Goal: Check status: Check status

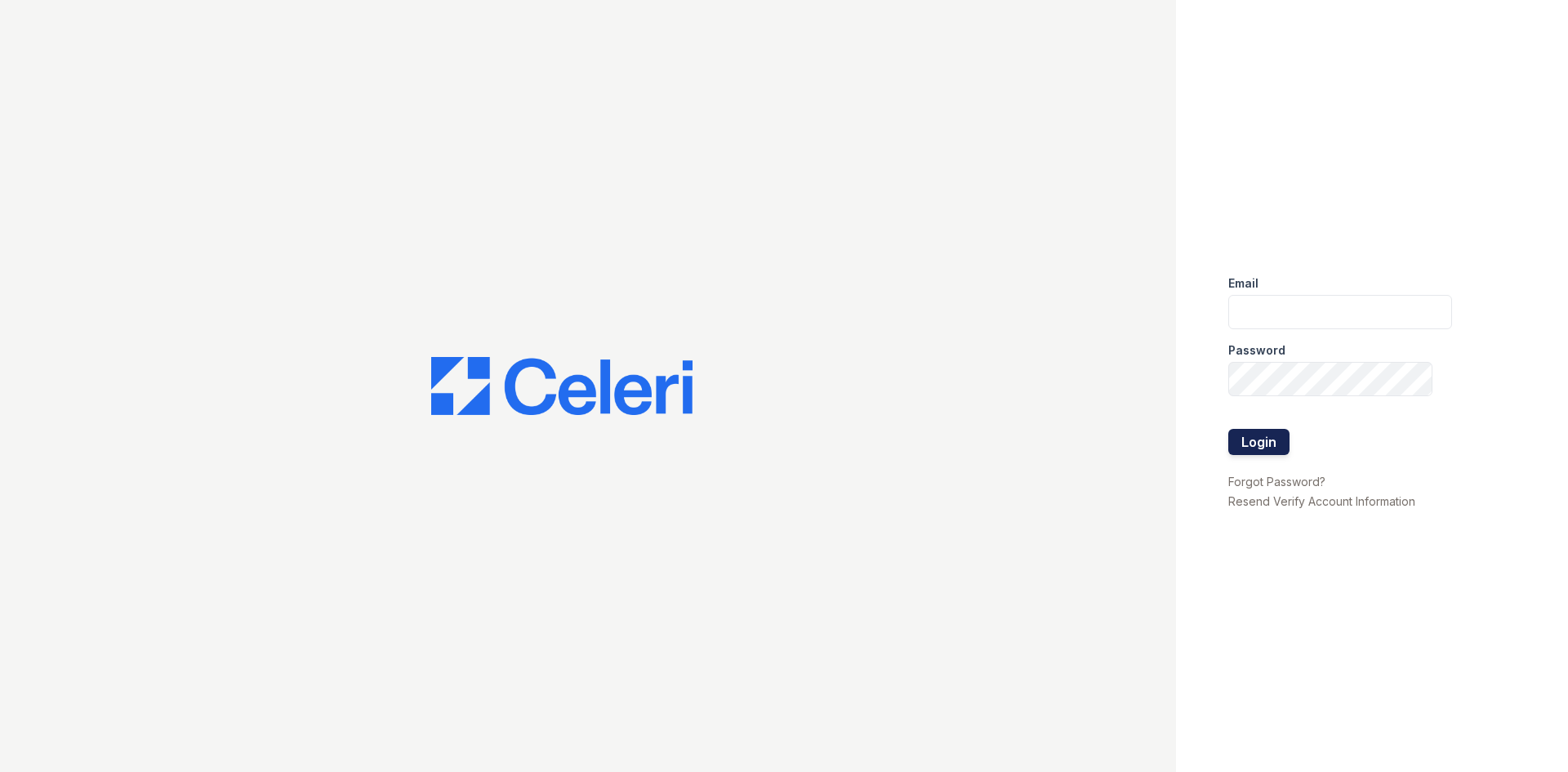
type input "[EMAIL_ADDRESS][DOMAIN_NAME]"
click at [1266, 441] on button "Login" at bounding box center [1258, 442] width 62 height 26
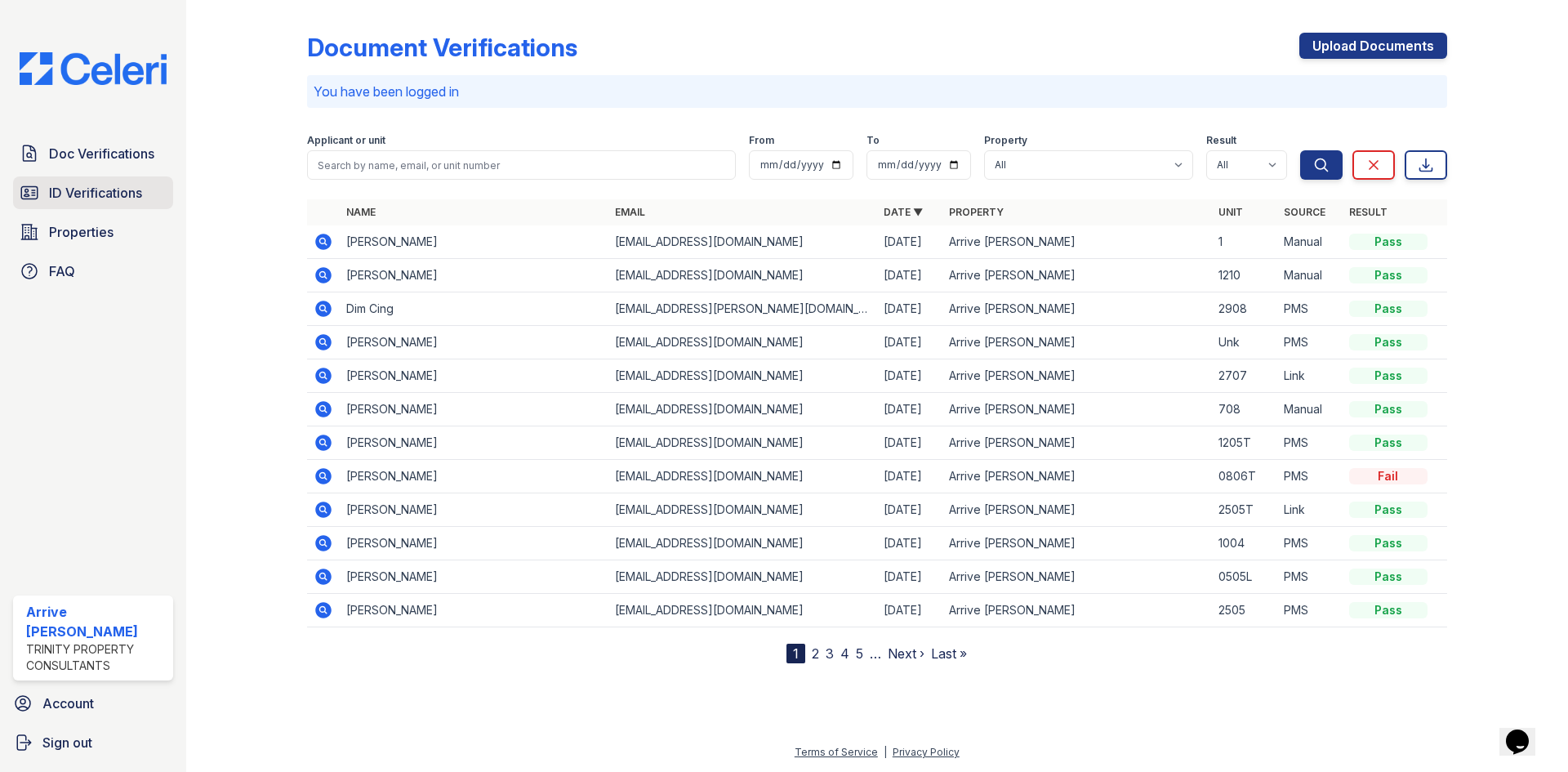
click at [71, 209] on link "ID Verifications" at bounding box center [93, 193] width 160 height 33
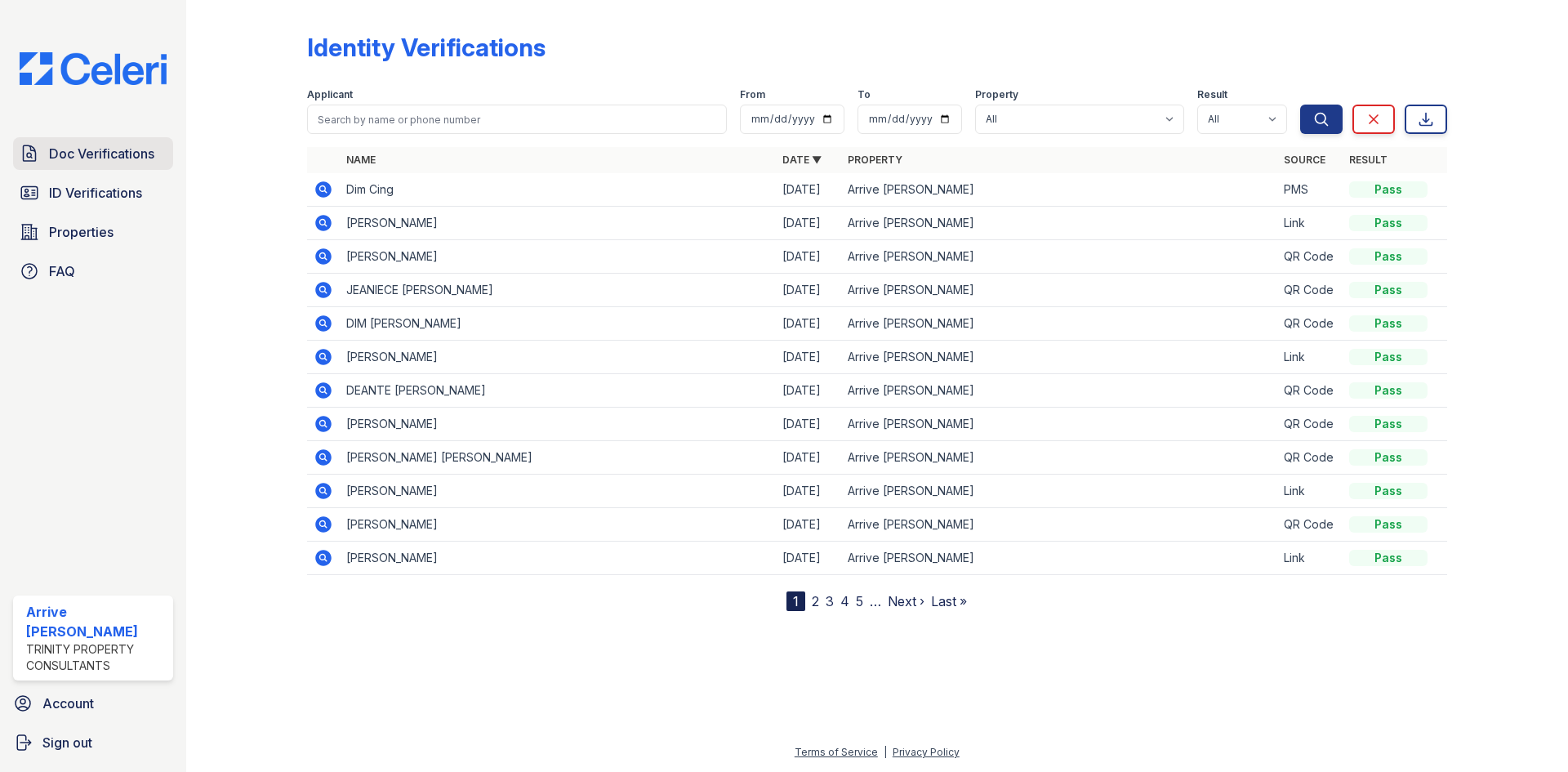
click at [146, 148] on span "Doc Verifications" at bounding box center [102, 154] width 105 height 20
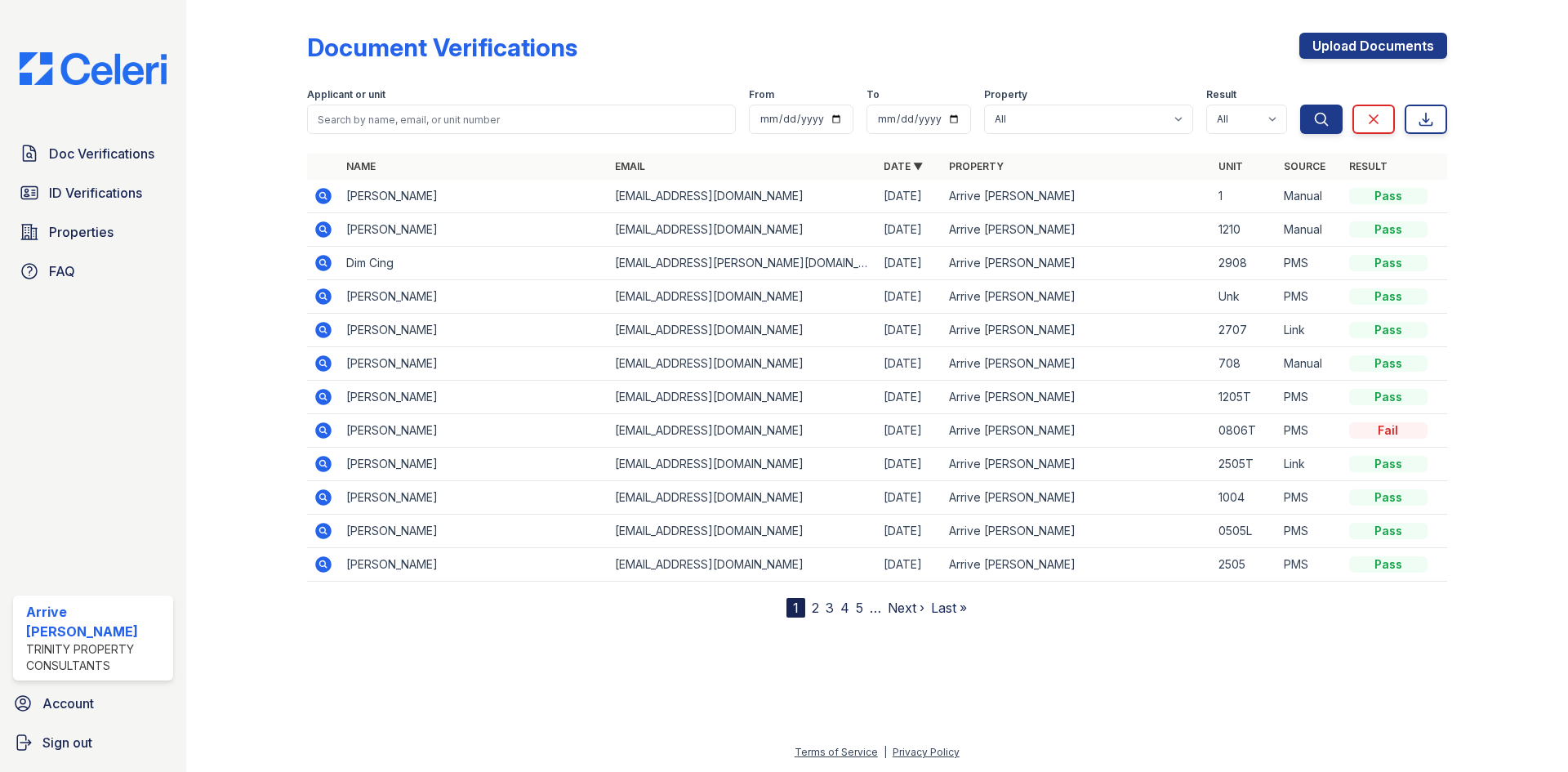
click at [314, 195] on icon at bounding box center [324, 196] width 20 height 20
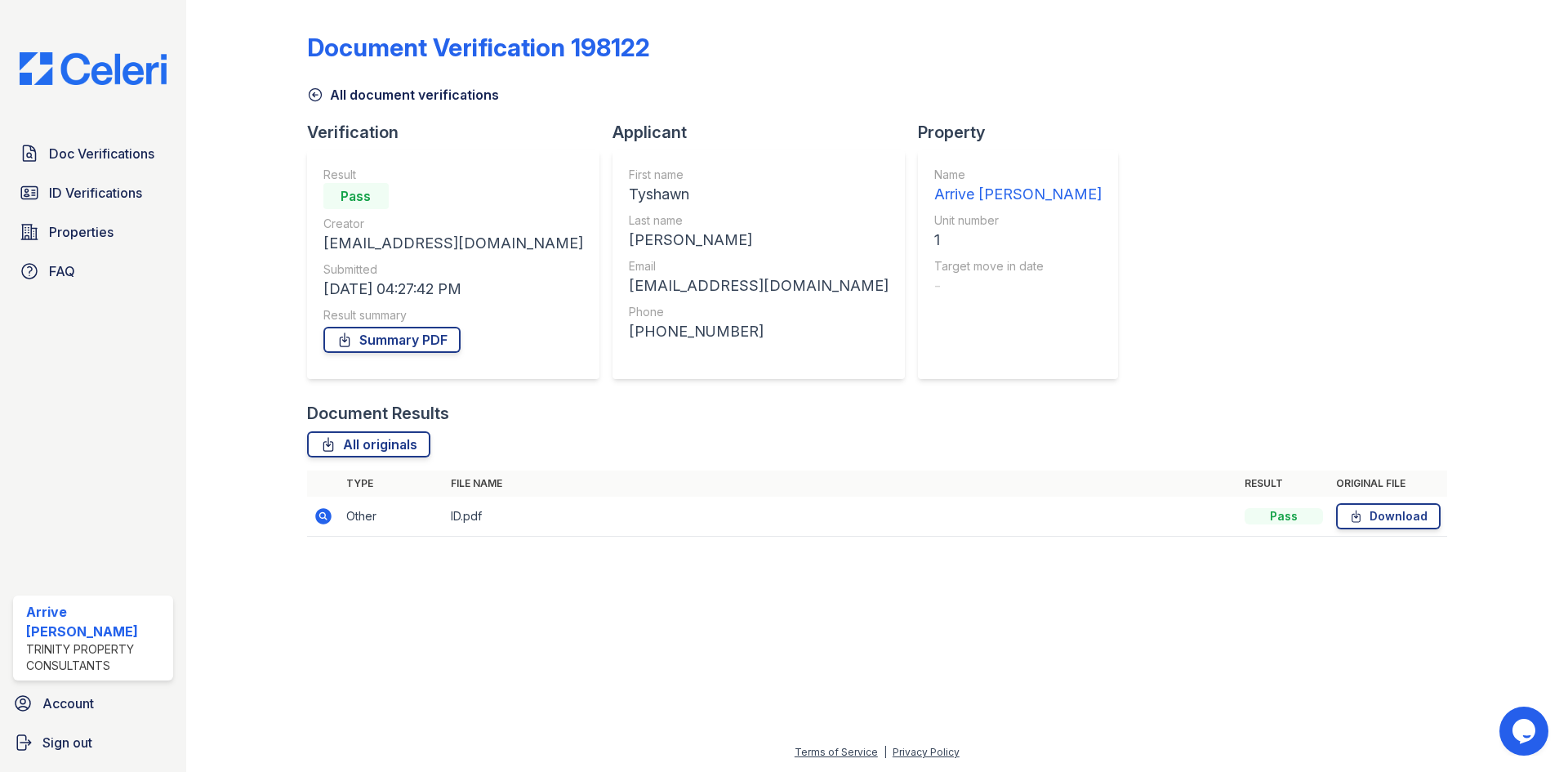
click at [322, 508] on icon at bounding box center [324, 516] width 16 height 16
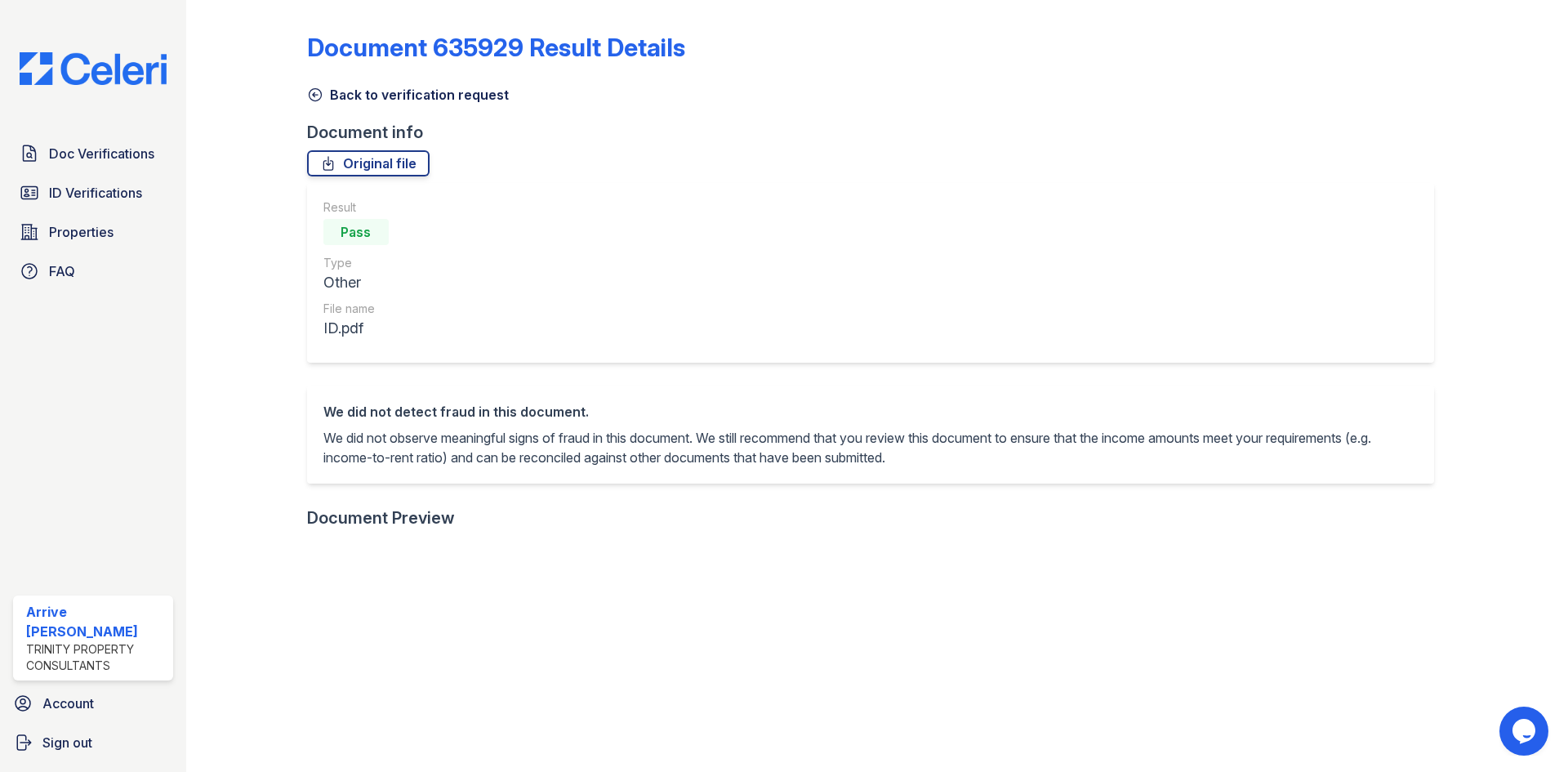
click at [310, 85] on link "Back to verification request" at bounding box center [408, 94] width 202 height 20
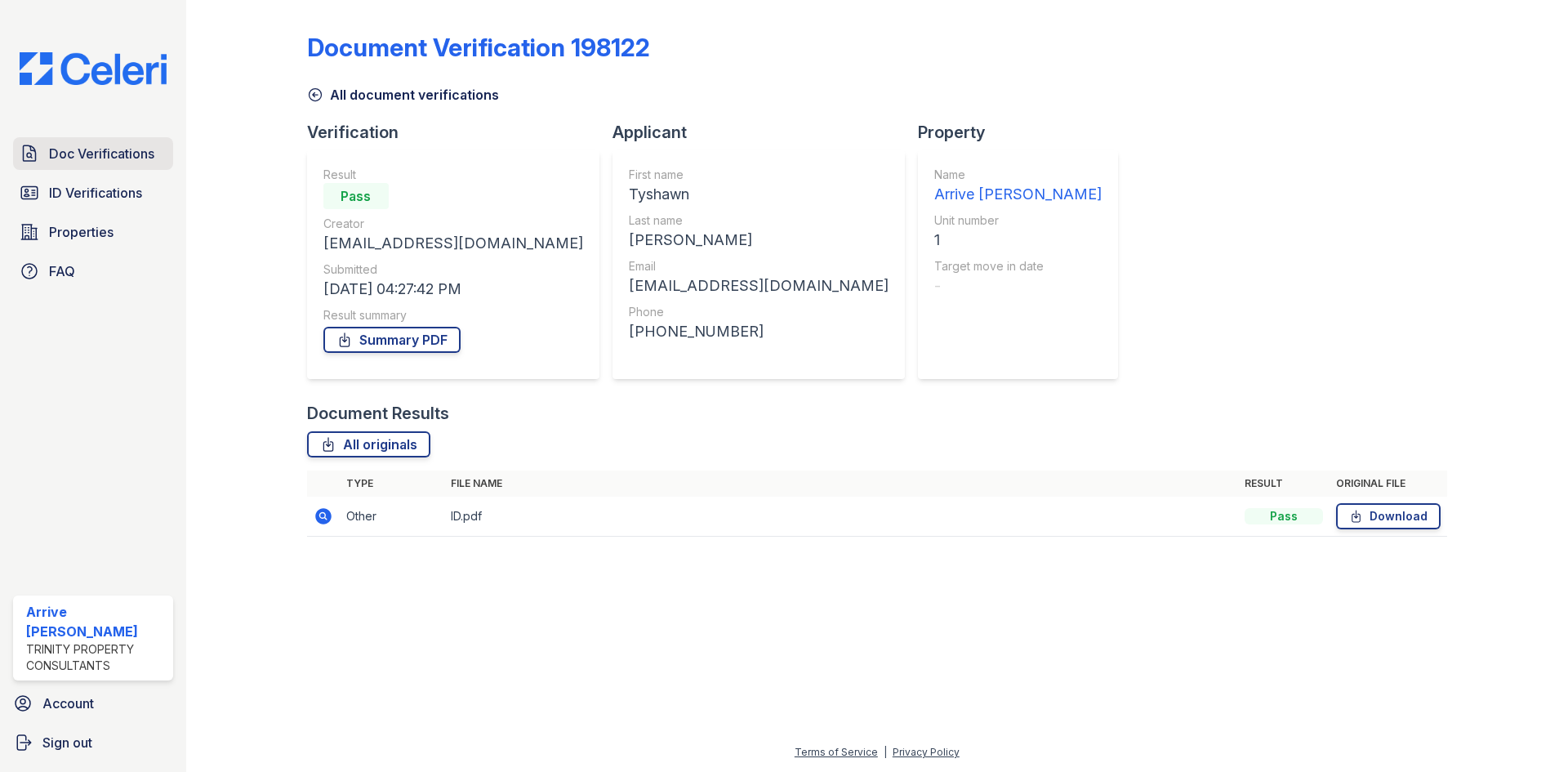
click at [62, 145] on span "Doc Verifications" at bounding box center [102, 154] width 105 height 20
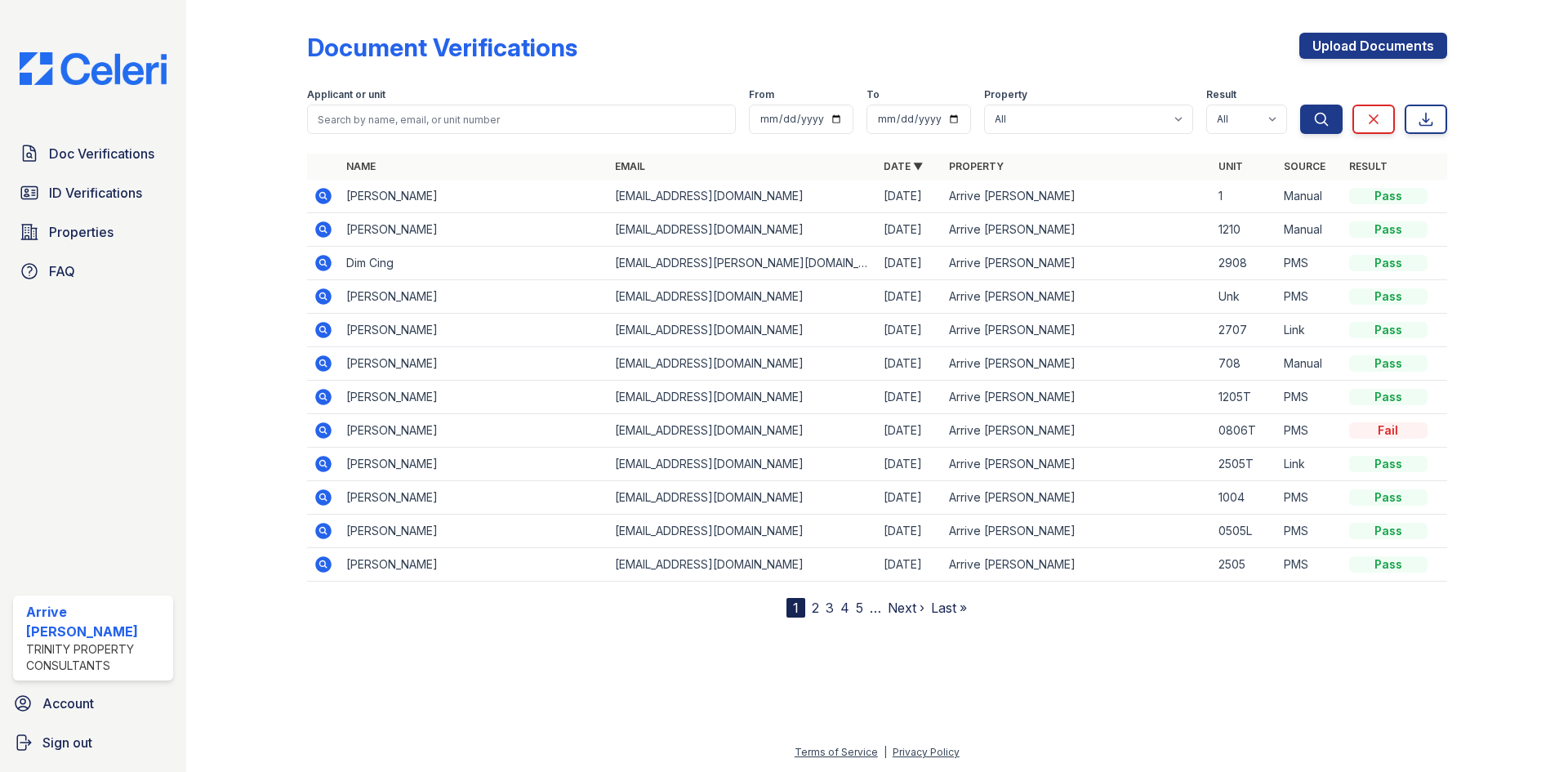
click at [315, 271] on icon at bounding box center [324, 263] width 20 height 20
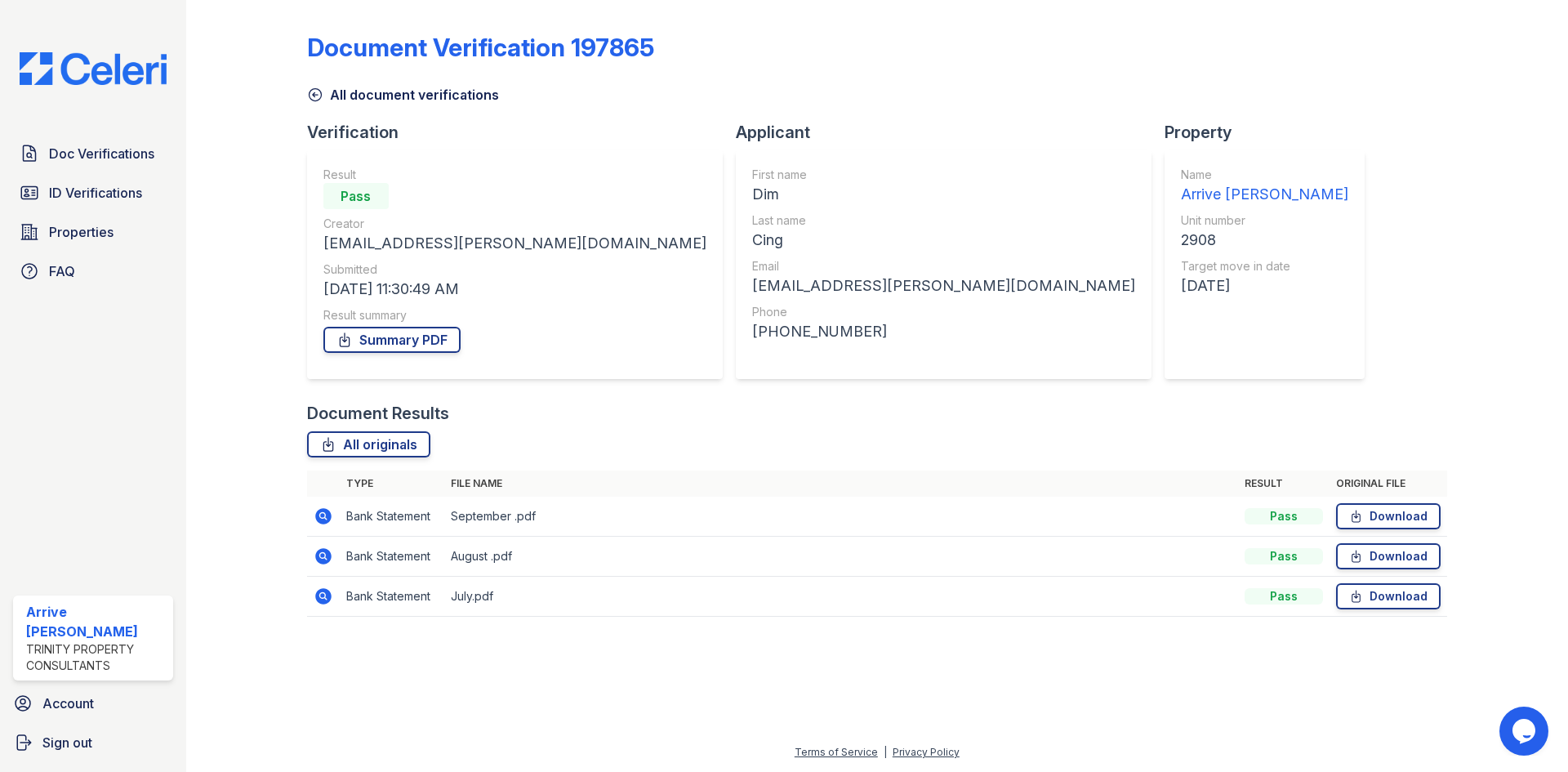
click at [317, 512] on icon at bounding box center [324, 516] width 16 height 16
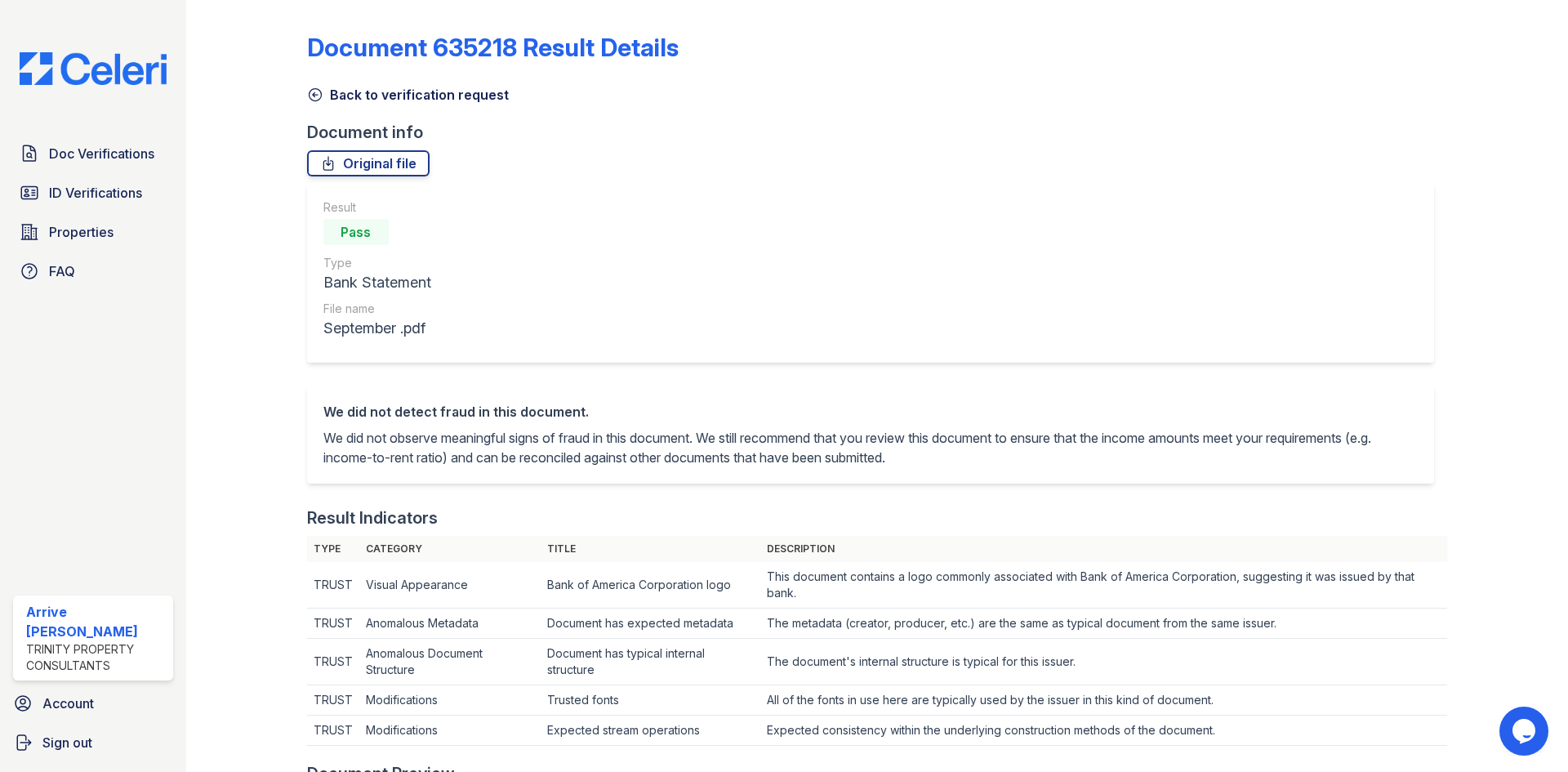
click at [312, 93] on icon at bounding box center [315, 94] width 16 height 16
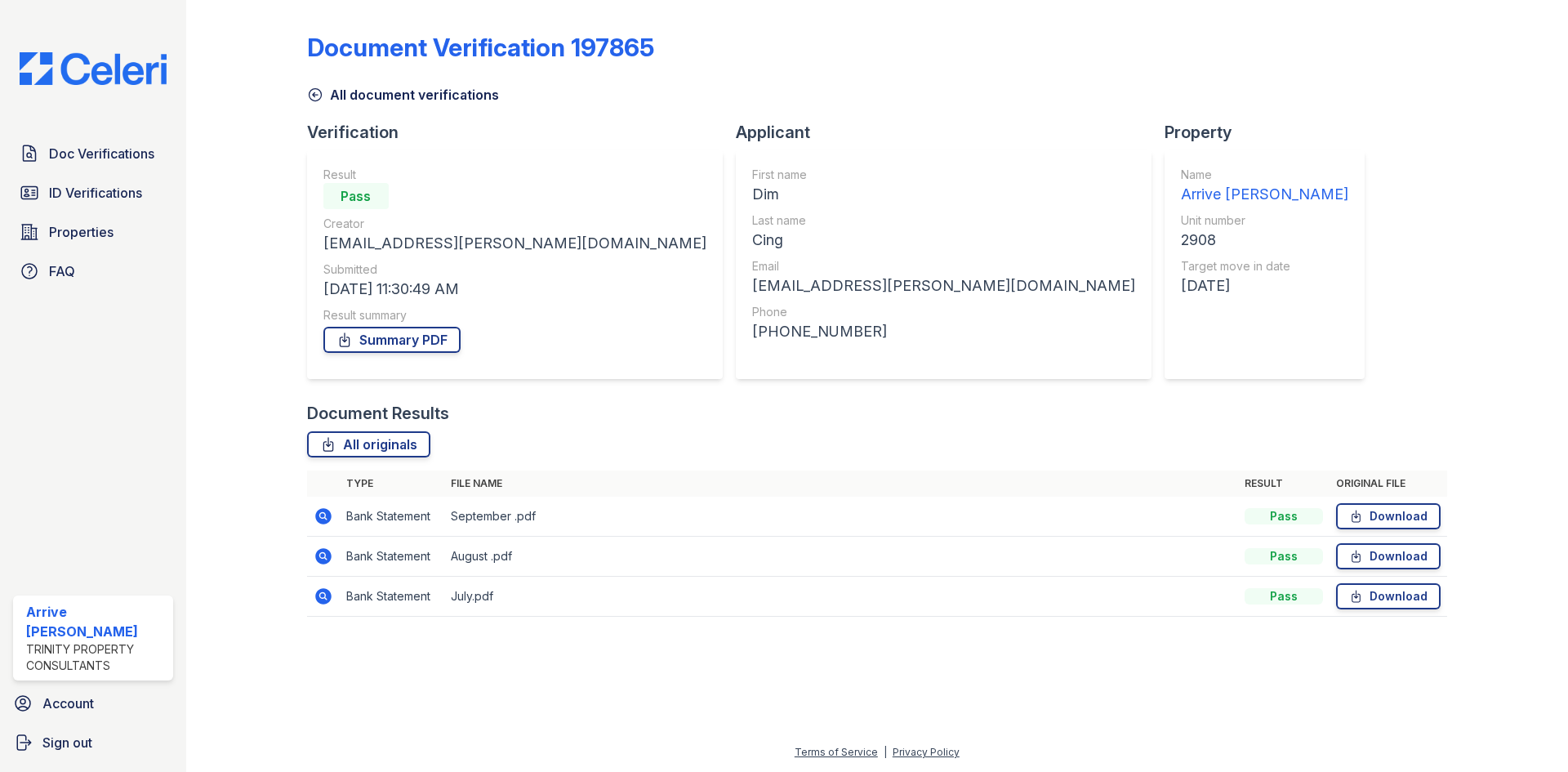
click at [315, 596] on icon at bounding box center [324, 596] width 20 height 20
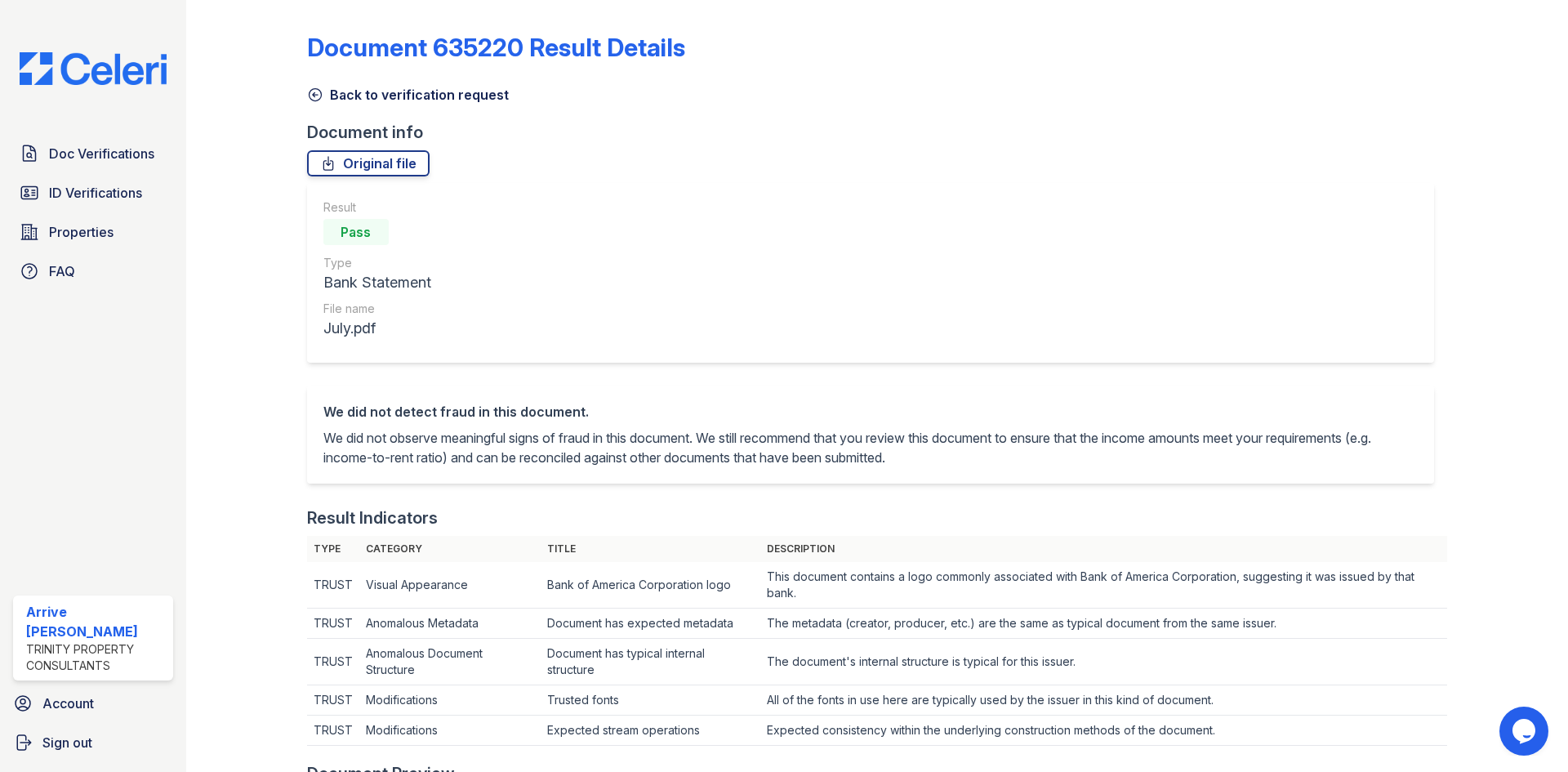
click at [310, 91] on icon at bounding box center [315, 94] width 16 height 16
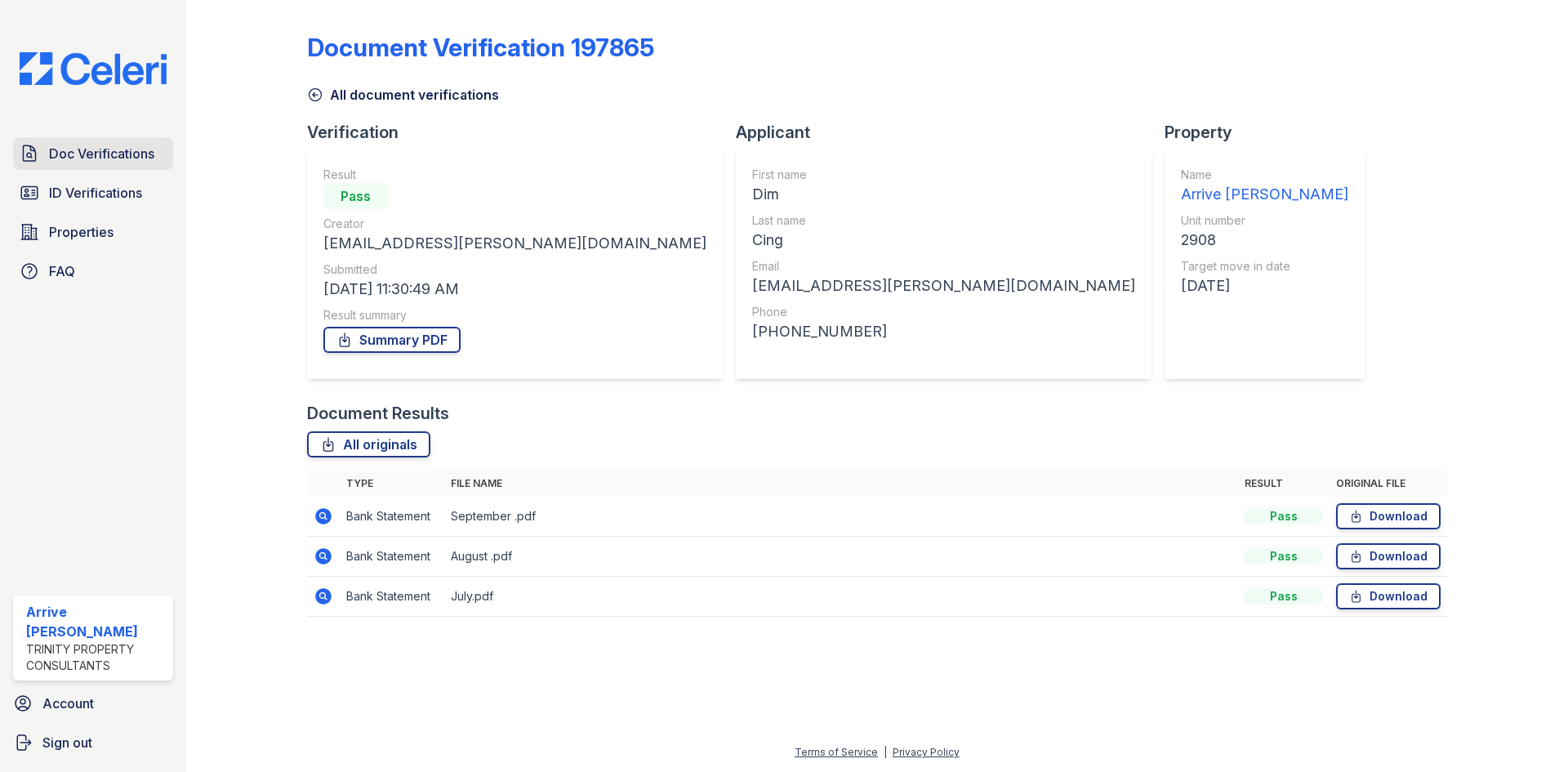
click at [101, 149] on span "Doc Verifications" at bounding box center [102, 154] width 105 height 20
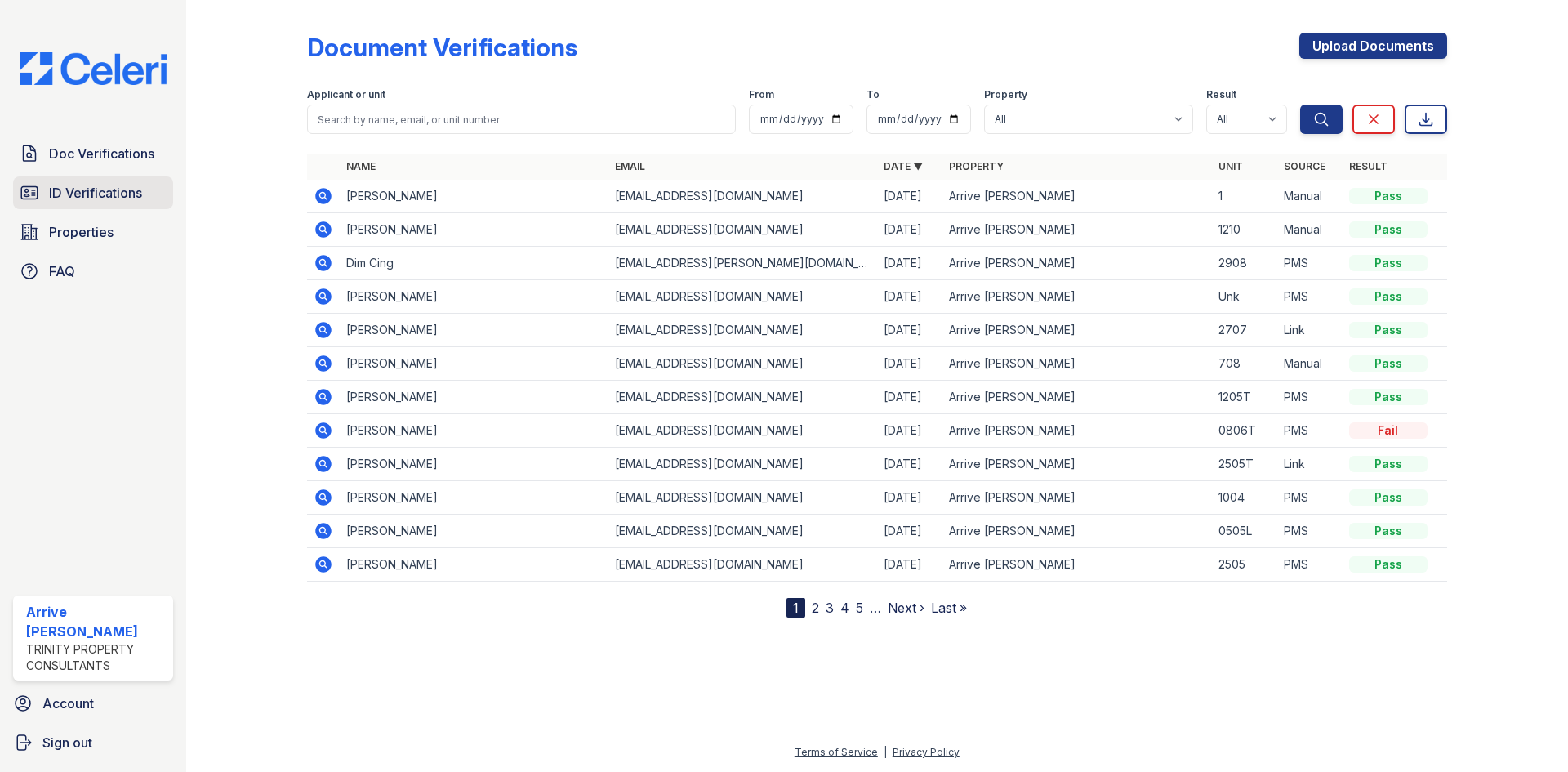
click at [145, 191] on link "ID Verifications" at bounding box center [93, 193] width 160 height 33
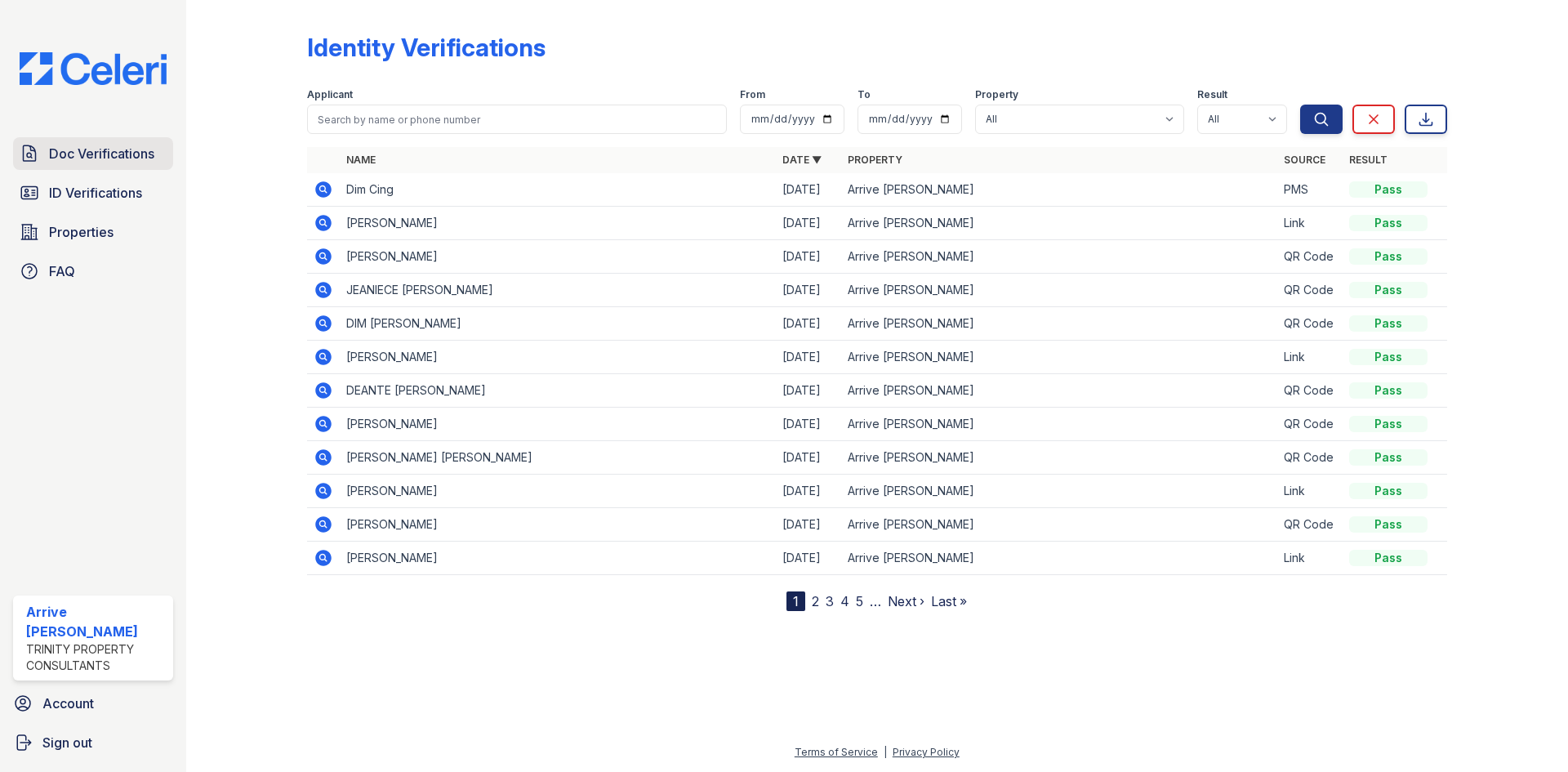
click at [113, 146] on span "Doc Verifications" at bounding box center [102, 154] width 105 height 20
